Goal: Task Accomplishment & Management: Manage account settings

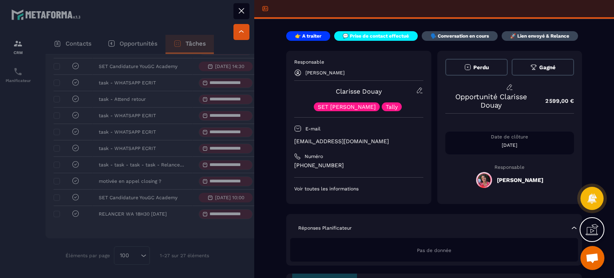
scroll to position [240, 0]
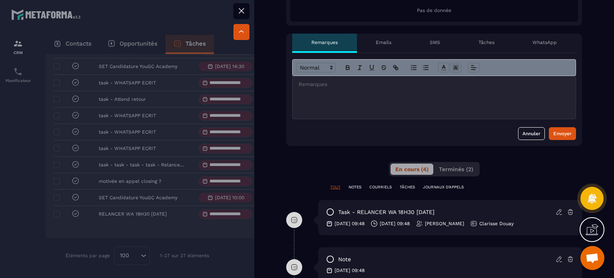
click at [555, 209] on icon at bounding box center [558, 211] width 7 height 7
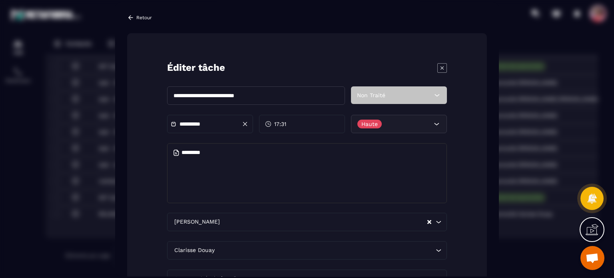
click at [441, 68] on icon "Modal window" at bounding box center [442, 68] width 10 height 10
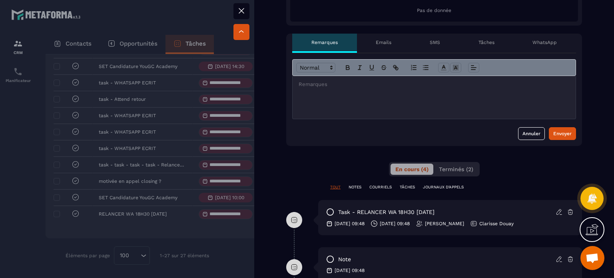
click at [245, 7] on icon at bounding box center [241, 11] width 10 height 10
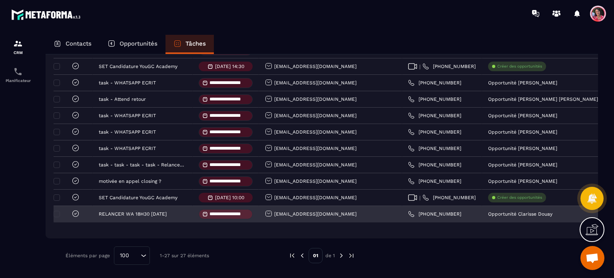
click at [209, 213] on span at bounding box center [207, 214] width 10 height 6
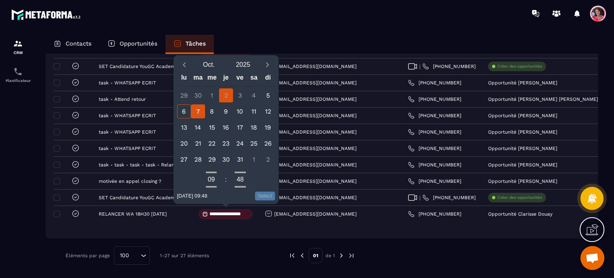
click at [200, 111] on div "7" at bounding box center [198, 111] width 14 height 14
click at [266, 195] on button "Select" at bounding box center [265, 195] width 20 height 9
type input "**********"
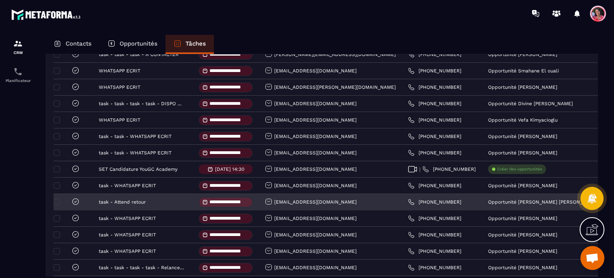
scroll to position [387, 0]
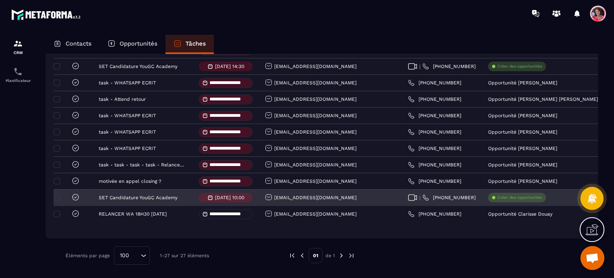
click at [77, 195] on icon at bounding box center [76, 197] width 8 height 8
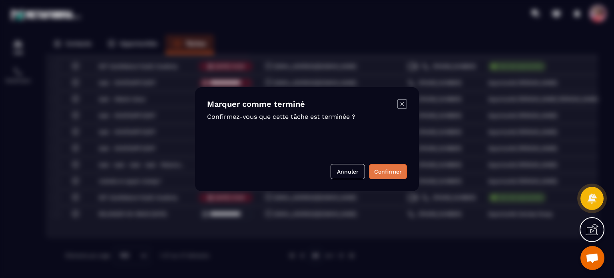
click at [390, 175] on button "Confirmer" at bounding box center [388, 171] width 38 height 15
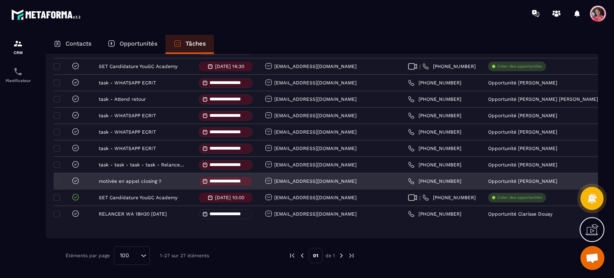
click at [75, 178] on icon at bounding box center [76, 181] width 8 height 8
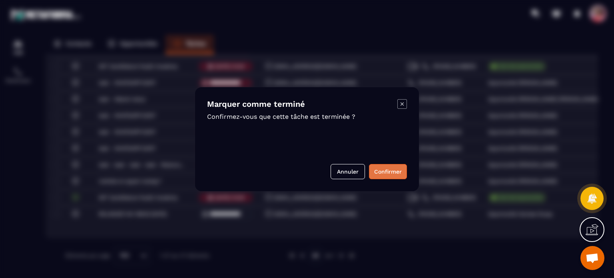
click at [385, 171] on button "Confirmer" at bounding box center [388, 171] width 38 height 15
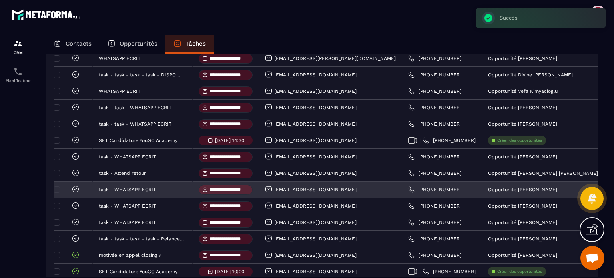
scroll to position [307, 0]
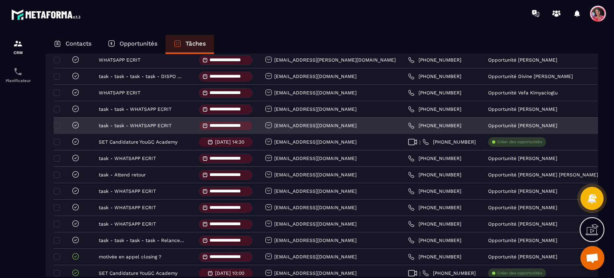
click at [75, 129] on icon at bounding box center [76, 125] width 8 height 8
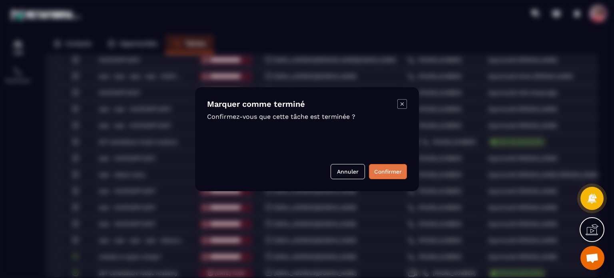
click at [386, 171] on button "Confirmer" at bounding box center [388, 171] width 38 height 15
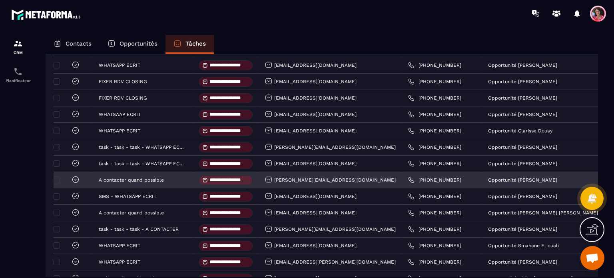
scroll to position [27, 0]
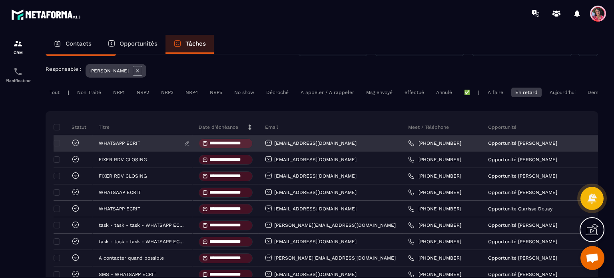
click at [112, 146] on p "WHATSAPP ECRIT" at bounding box center [120, 143] width 42 height 6
